Goal: Task Accomplishment & Management: Manage account settings

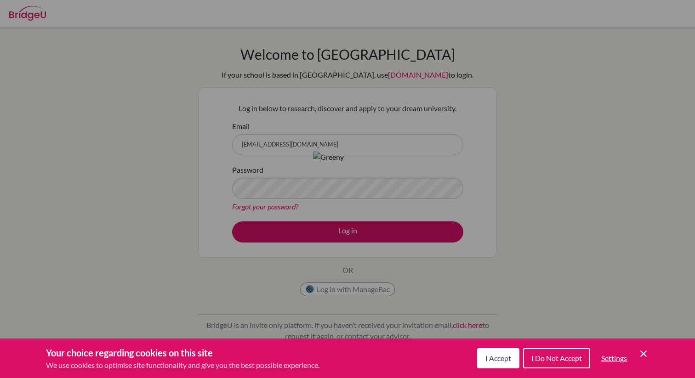
click at [410, 132] on div "Cookie Preferences" at bounding box center [347, 189] width 695 height 378
click at [494, 363] on button "I Accept" at bounding box center [498, 359] width 42 height 20
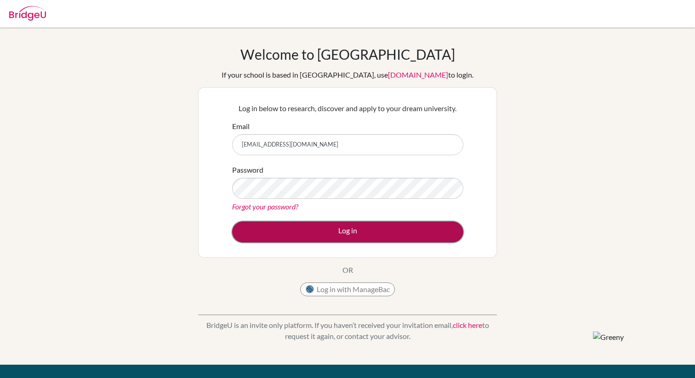
click at [431, 236] on button "Log in" at bounding box center [347, 232] width 231 height 21
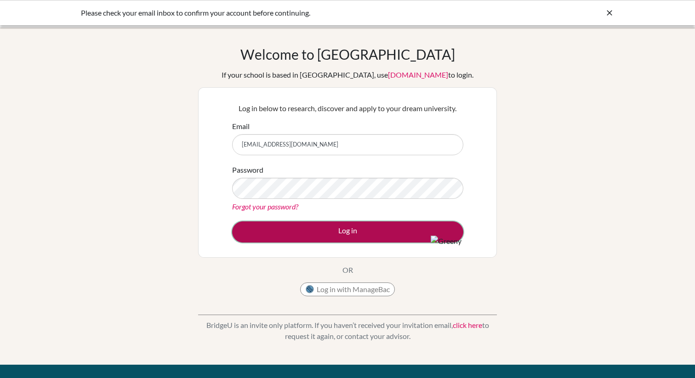
click at [374, 228] on button "Log in" at bounding box center [347, 232] width 231 height 21
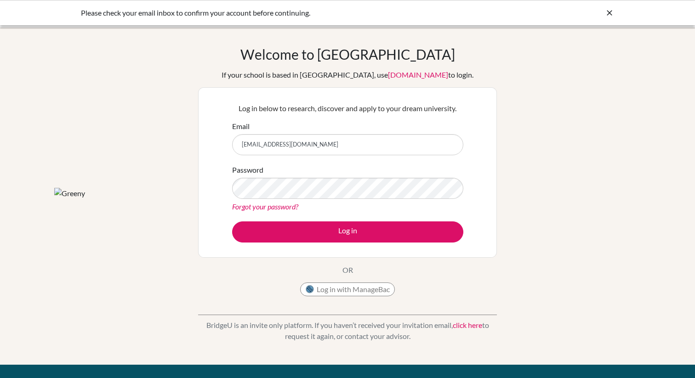
click at [333, 146] on input "[EMAIL_ADDRESS][DOMAIN_NAME]" at bounding box center [347, 144] width 231 height 21
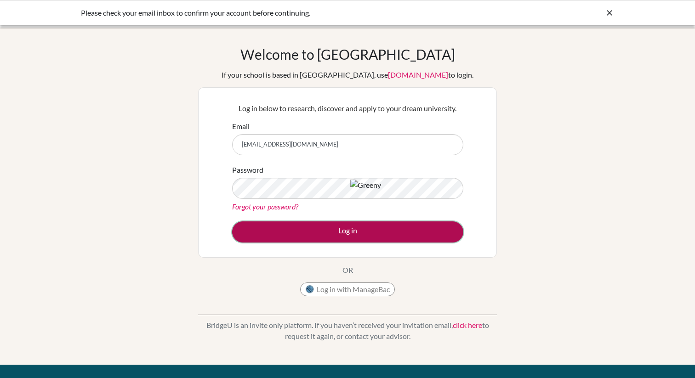
click at [326, 224] on button "Log in" at bounding box center [347, 232] width 231 height 21
click at [292, 228] on button "Log in" at bounding box center [347, 232] width 231 height 21
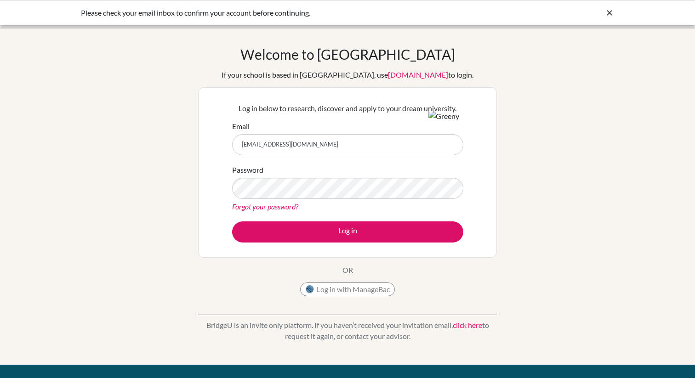
click at [610, 9] on icon at bounding box center [609, 12] width 9 height 9
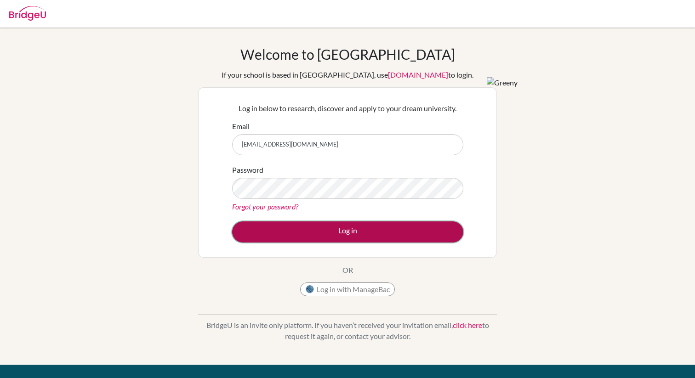
click at [372, 235] on button "Log in" at bounding box center [347, 232] width 231 height 21
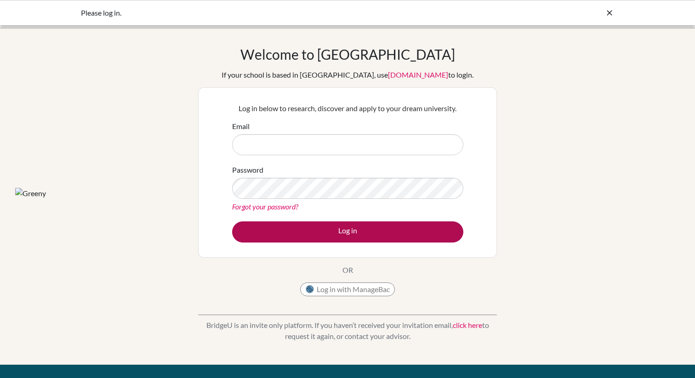
type input "[EMAIL_ADDRESS][DOMAIN_NAME]"
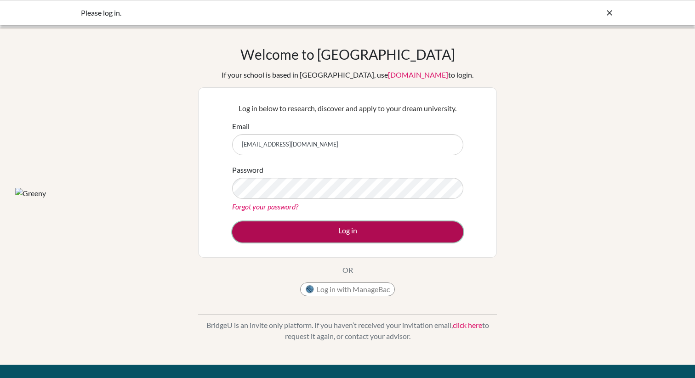
click at [281, 238] on button "Log in" at bounding box center [347, 232] width 231 height 21
